Goal: Information Seeking & Learning: Understand process/instructions

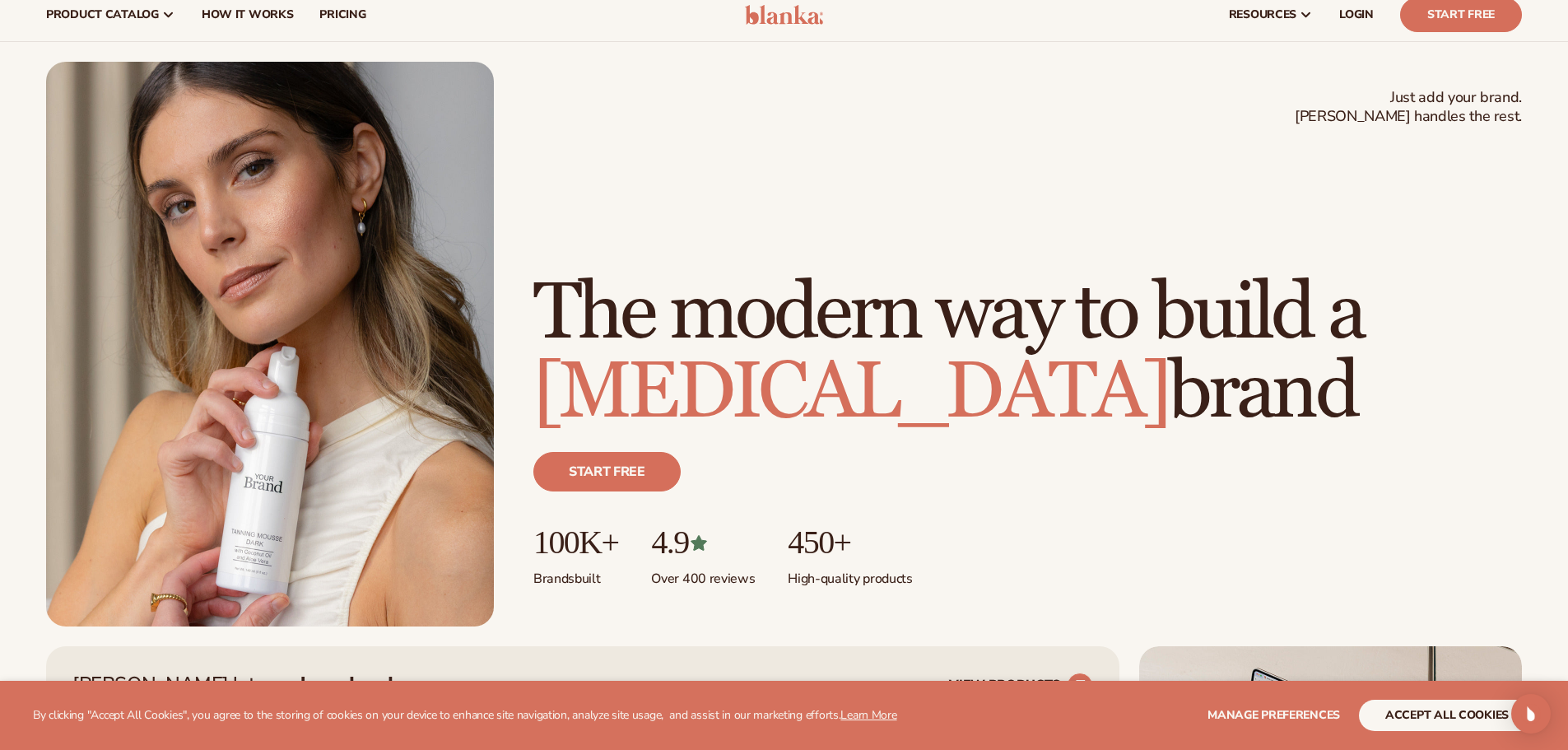
scroll to position [38, 0]
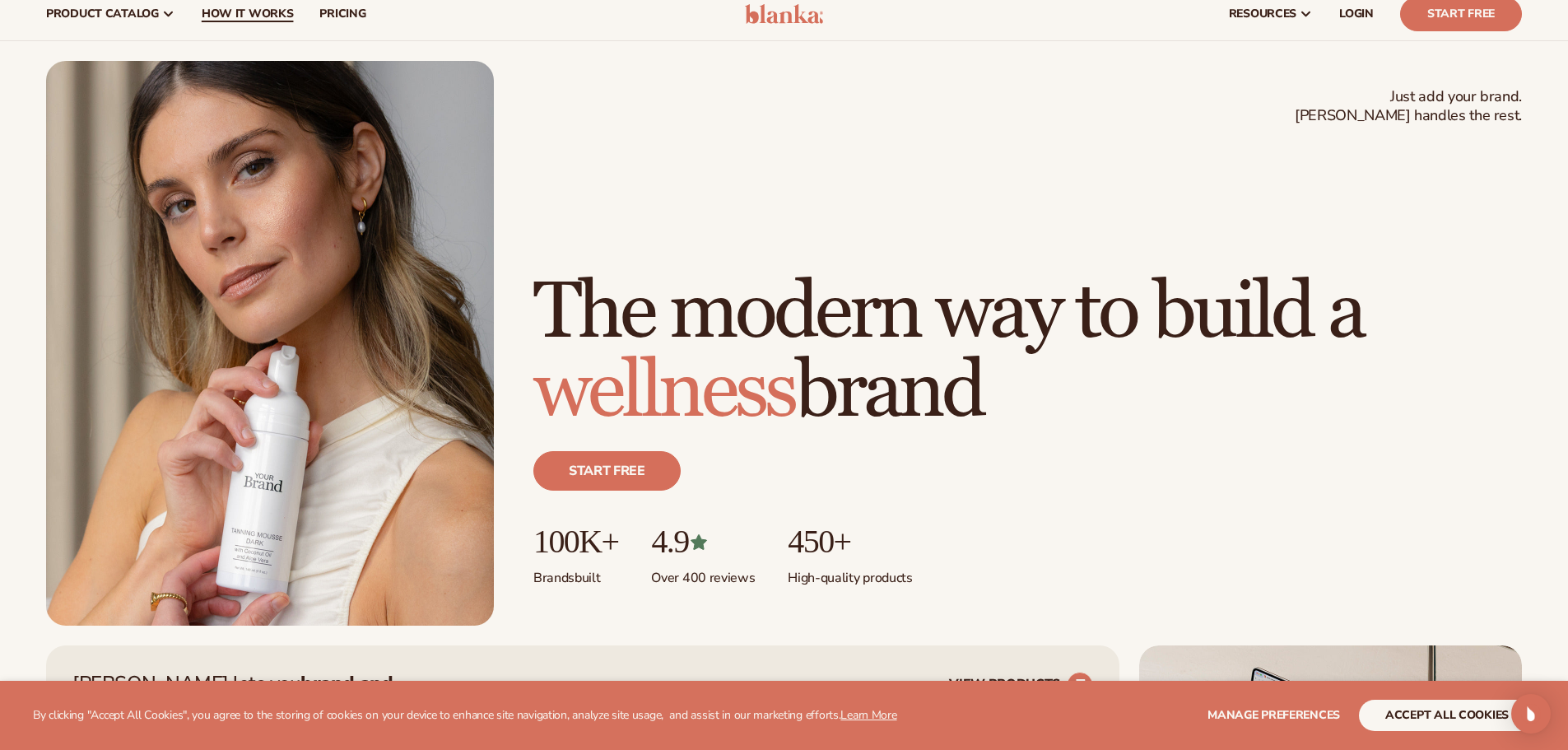
click at [252, 8] on span "How It Works" at bounding box center [247, 14] width 92 height 13
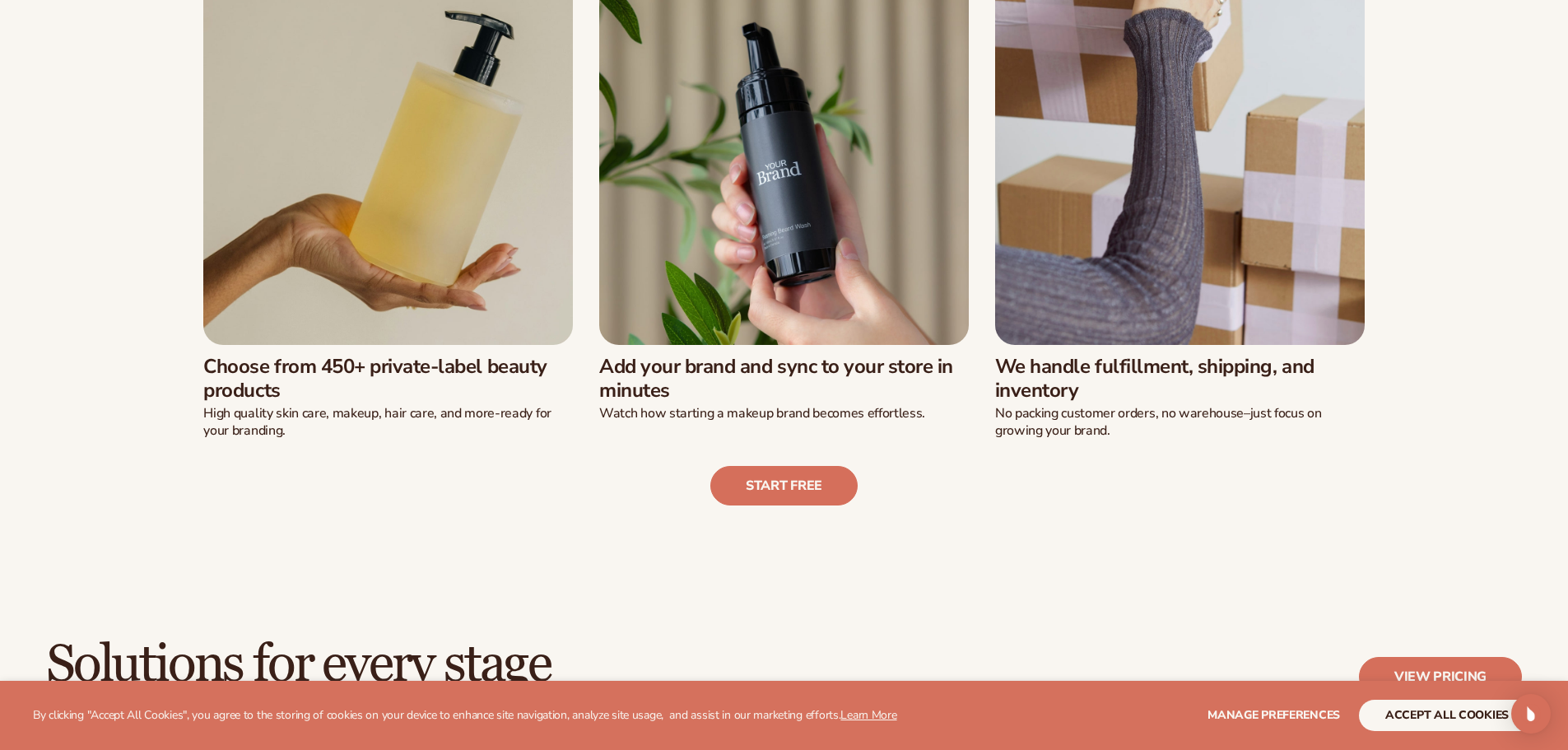
scroll to position [581, 0]
